Goal: Transaction & Acquisition: Purchase product/service

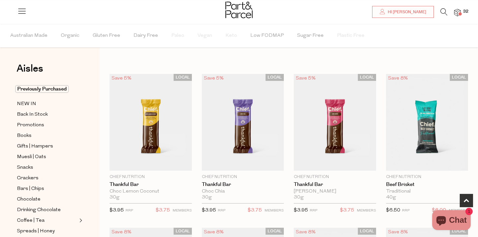
click at [444, 13] on icon at bounding box center [443, 11] width 7 height 7
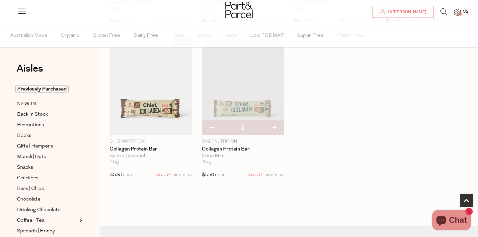
scroll to position [26, 0]
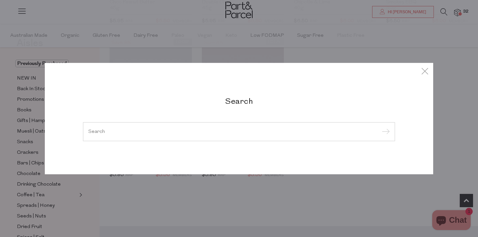
click at [106, 130] on input "search" at bounding box center [238, 131] width 301 height 5
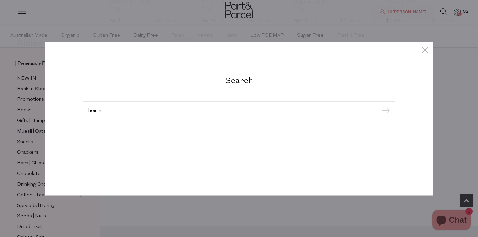
type input "hoisin"
click at [380, 106] on input "submit" at bounding box center [385, 111] width 10 height 10
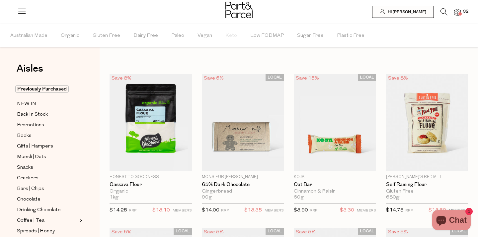
click at [441, 11] on icon at bounding box center [443, 11] width 7 height 7
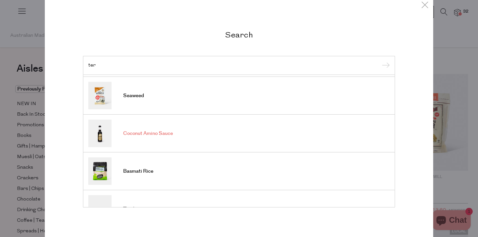
scroll to position [38, 0]
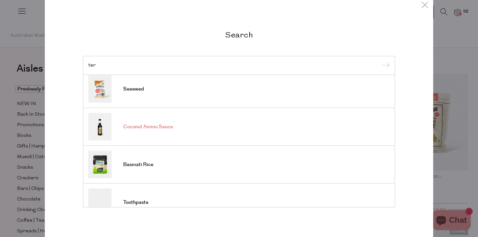
type input "ter"
click at [173, 132] on link "Coconut Amino Sauce" at bounding box center [238, 127] width 301 height 28
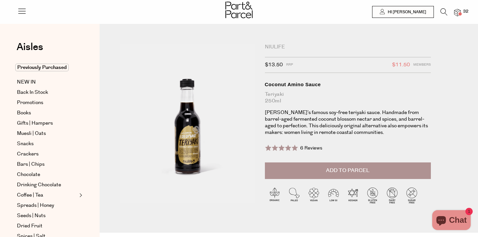
click at [302, 173] on button "Add to Parcel" at bounding box center [348, 171] width 166 height 17
